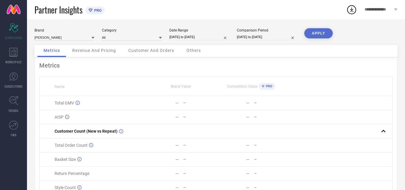
click at [93, 37] on icon at bounding box center [92, 38] width 3 height 2
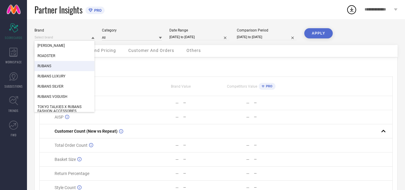
click at [47, 68] on span "RUBANS" at bounding box center [44, 66] width 14 height 4
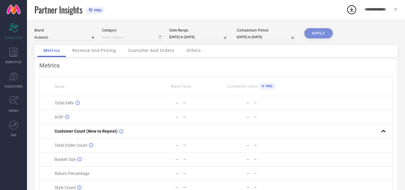
type input "All"
select select "7"
select select "2025"
select select "8"
select select "2025"
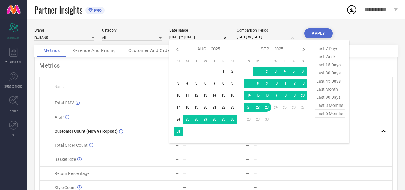
click at [206, 38] on input "[DATE] to [DATE]" at bounding box center [199, 37] width 60 height 6
click at [296, 108] on td "26" at bounding box center [293, 106] width 9 height 9
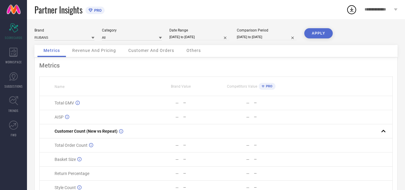
click at [117, 78] on th "Name" at bounding box center [93, 86] width 106 height 19
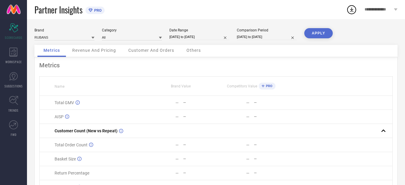
select select "7"
select select "2024"
select select "8"
select select "2024"
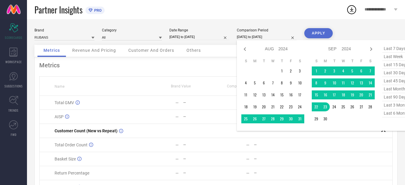
click at [259, 39] on input "[DATE] to [DATE]" at bounding box center [267, 37] width 60 height 6
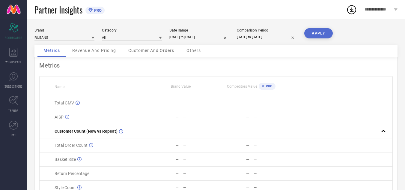
click at [320, 32] on button "APPLY" at bounding box center [318, 33] width 28 height 10
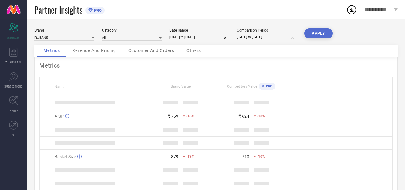
click at [101, 53] on div "Revenue And Pricing" at bounding box center [94, 51] width 56 height 12
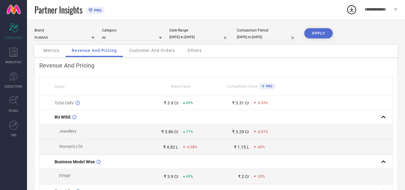
select select "7"
select select "2025"
select select "8"
select select "2025"
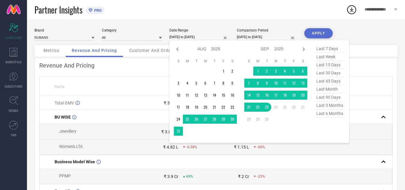
click at [191, 37] on input "[DATE] to [DATE]" at bounding box center [199, 37] width 60 height 6
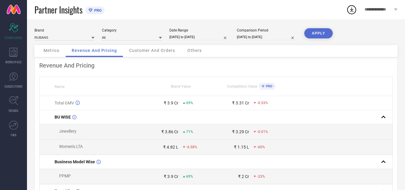
click at [140, 97] on td "Total GMV" at bounding box center [93, 103] width 106 height 14
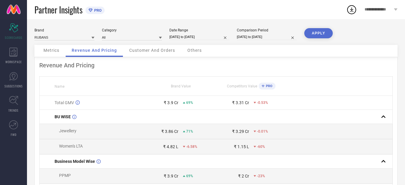
select select "7"
select select "2024"
select select "8"
select select "2024"
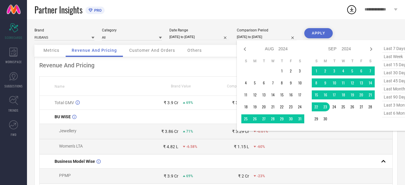
click at [253, 38] on input "[DATE] to [DATE]" at bounding box center [267, 37] width 60 height 6
